Goal: Navigation & Orientation: Find specific page/section

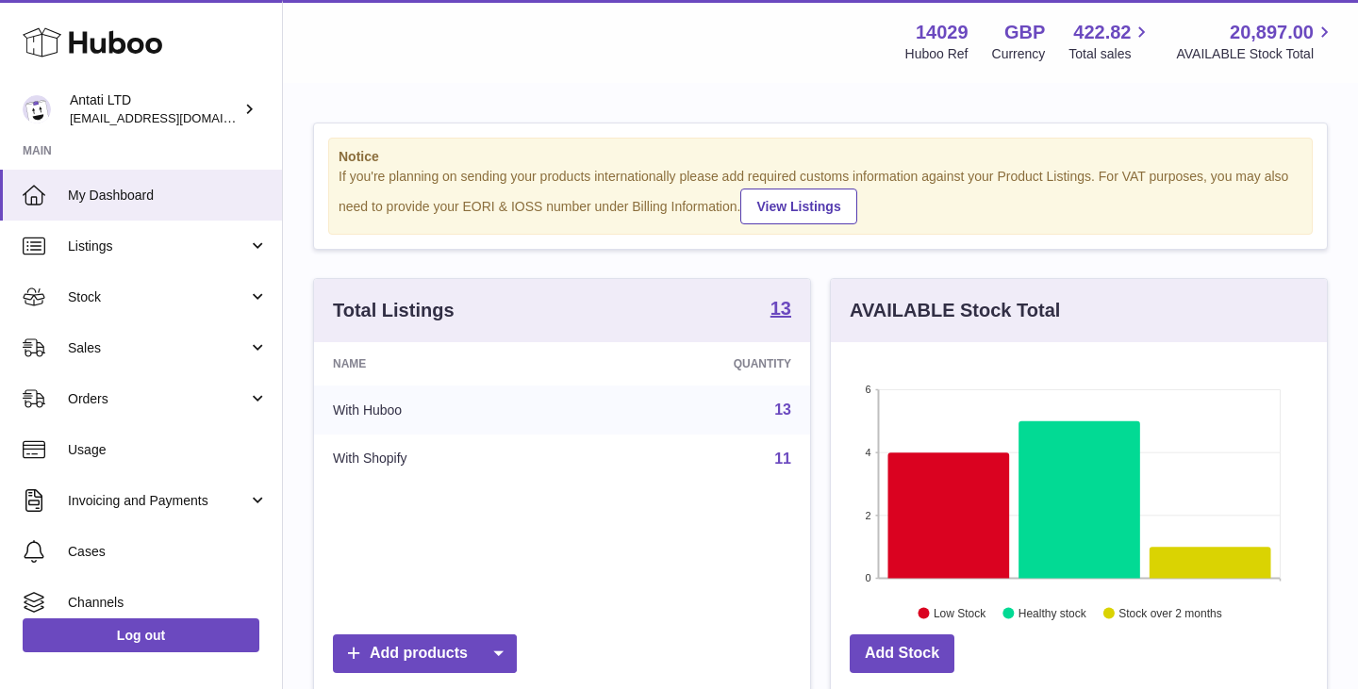
scroll to position [294, 496]
click at [954, 499] on icon at bounding box center [949, 515] width 122 height 125
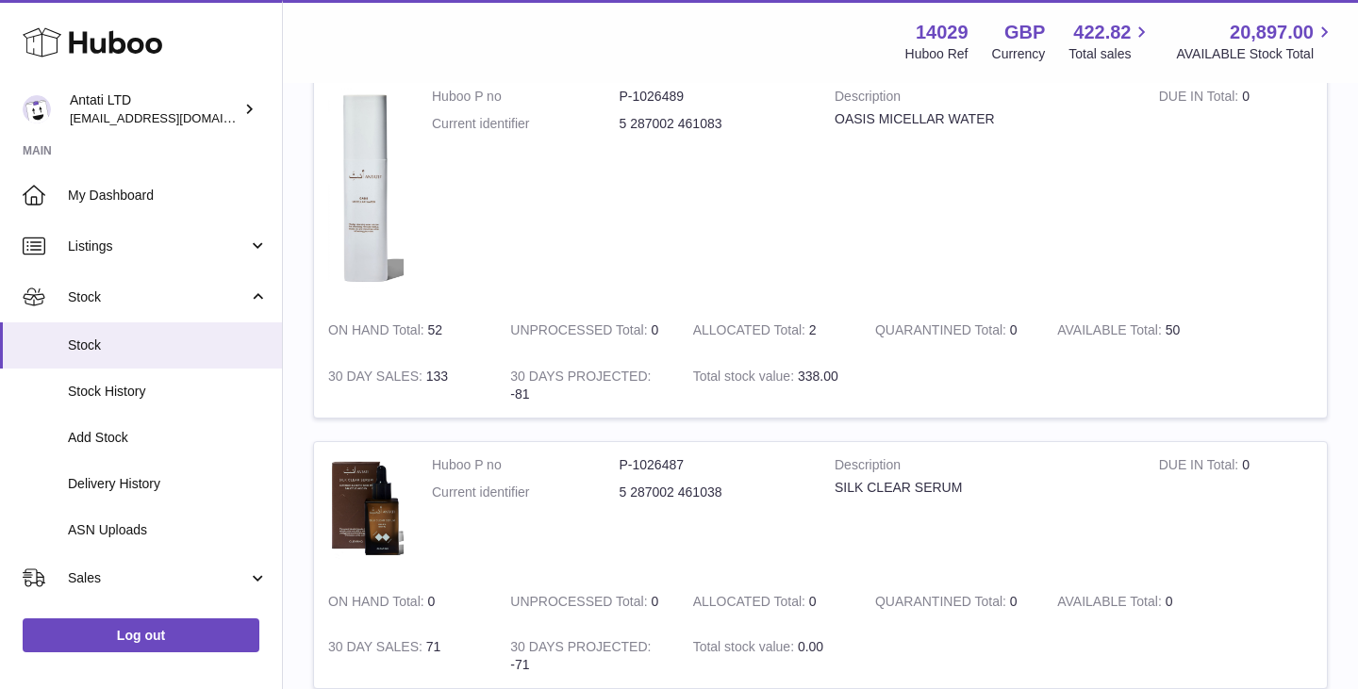
scroll to position [769, 0]
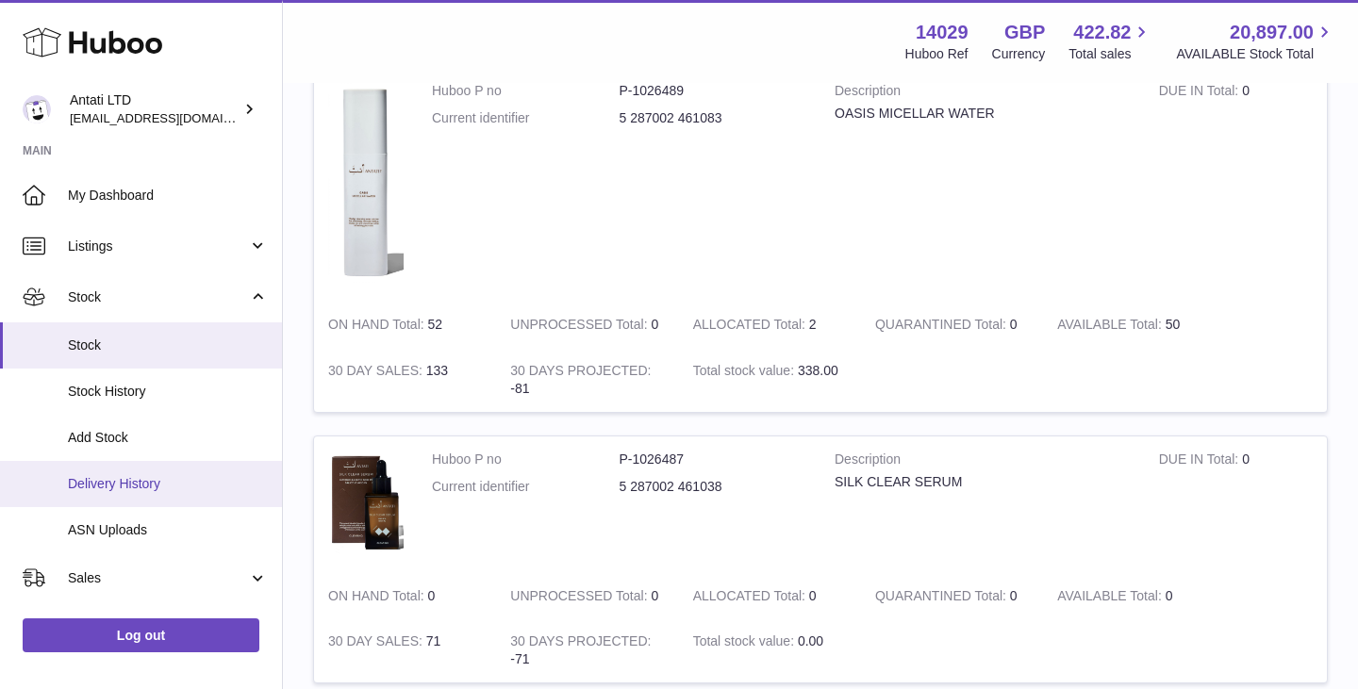
click at [142, 488] on span "Delivery History" at bounding box center [168, 484] width 200 height 18
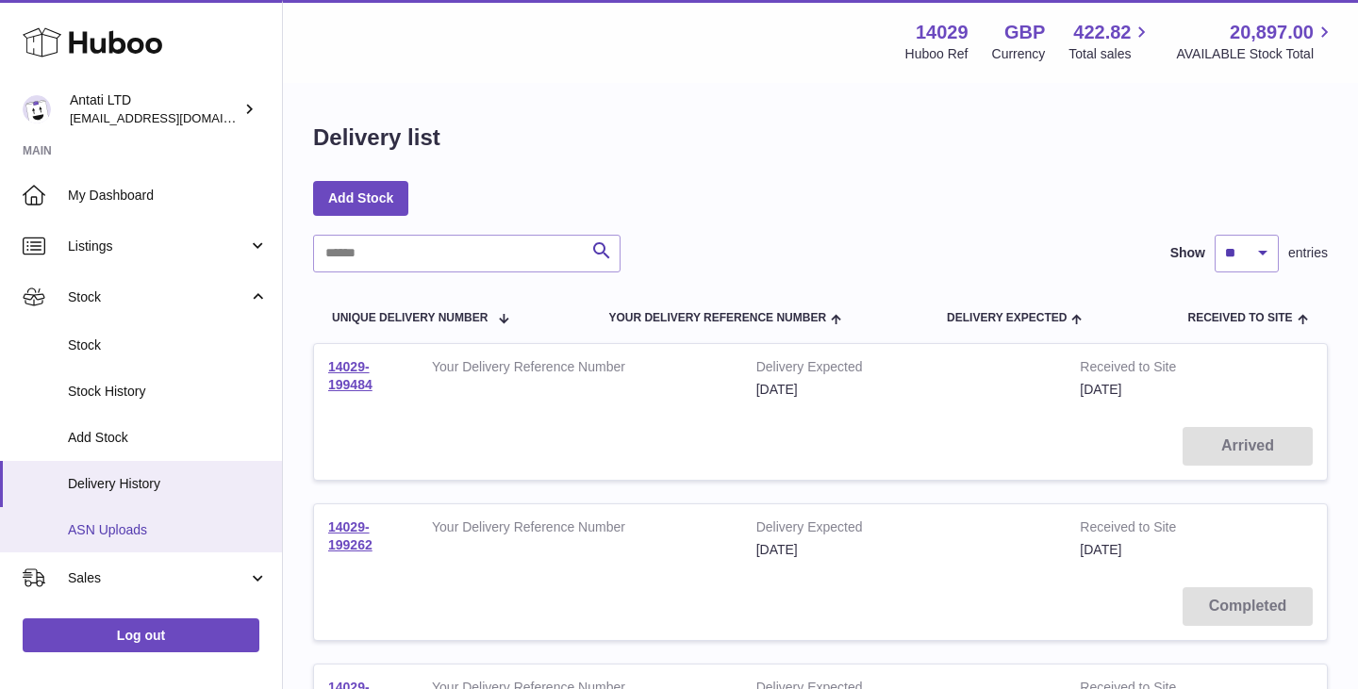
click at [131, 523] on span "ASN Uploads" at bounding box center [168, 530] width 200 height 18
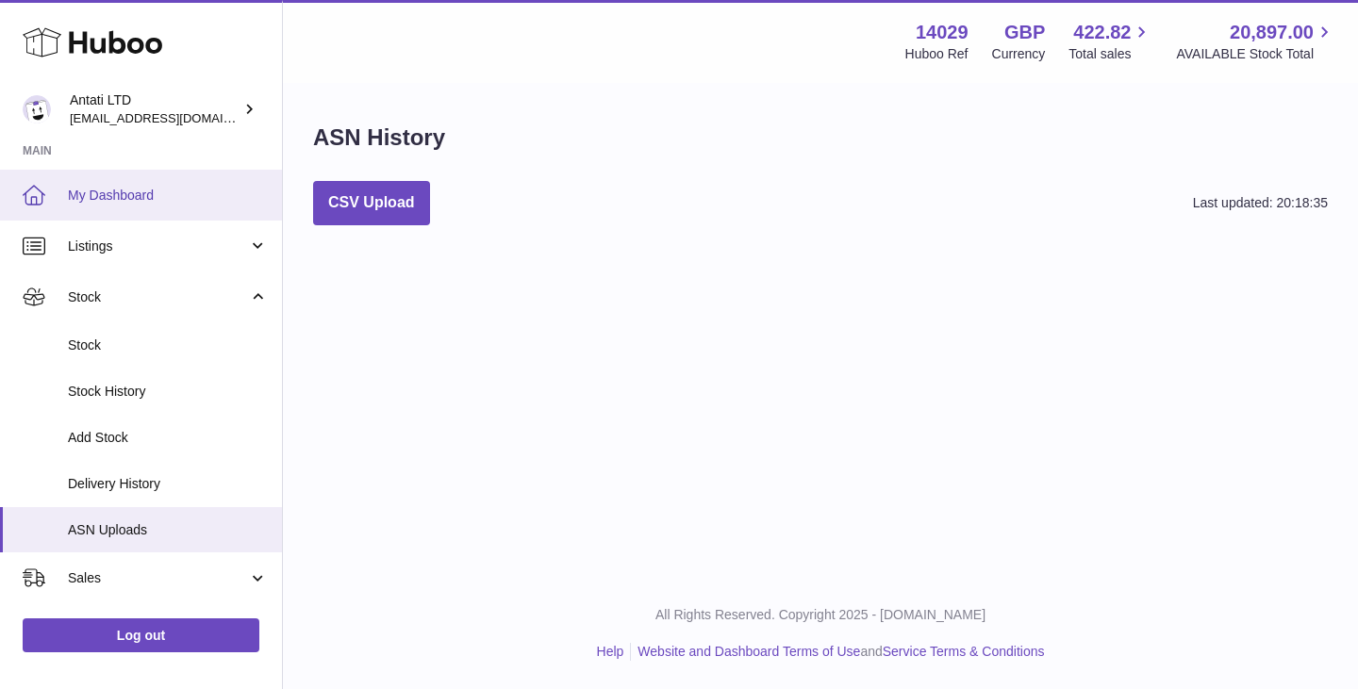
click at [137, 193] on span "My Dashboard" at bounding box center [168, 196] width 200 height 18
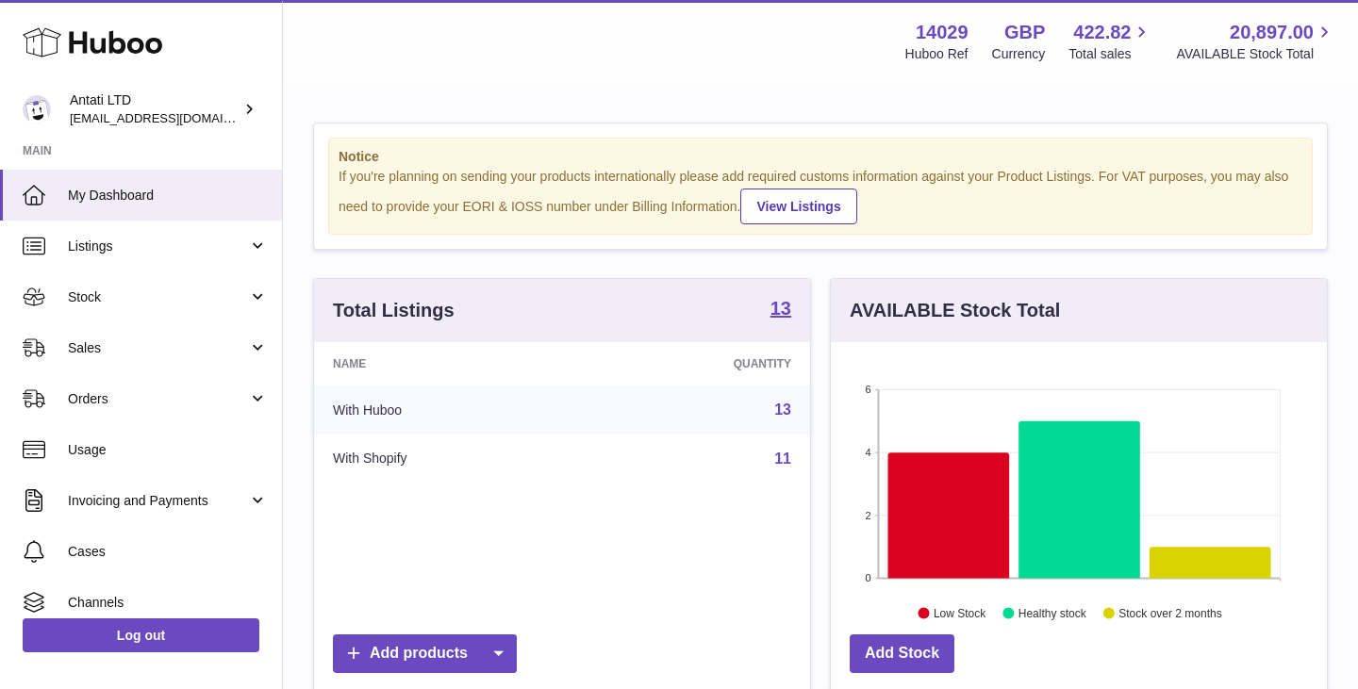
scroll to position [294, 496]
